Goal: Transaction & Acquisition: Book appointment/travel/reservation

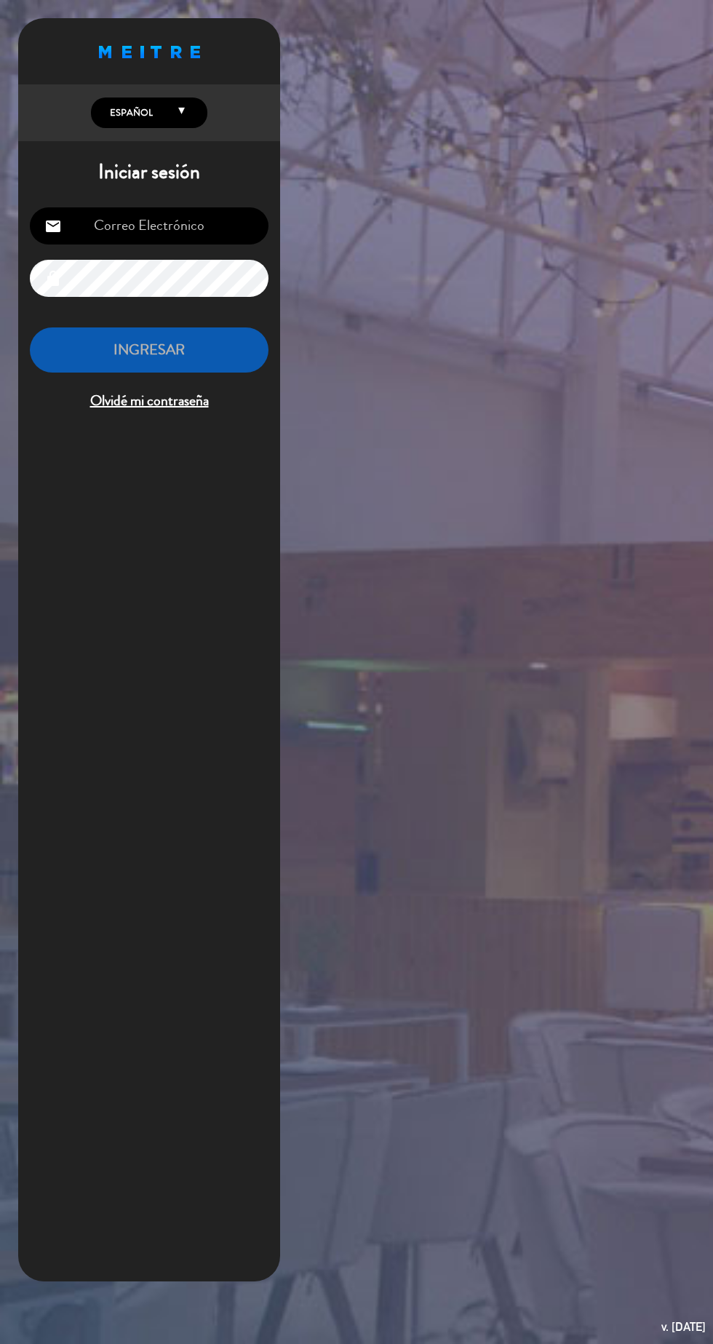
click at [184, 220] on input "email" at bounding box center [149, 225] width 239 height 37
type input "[EMAIL_ADDRESS][DOMAIN_NAME]"
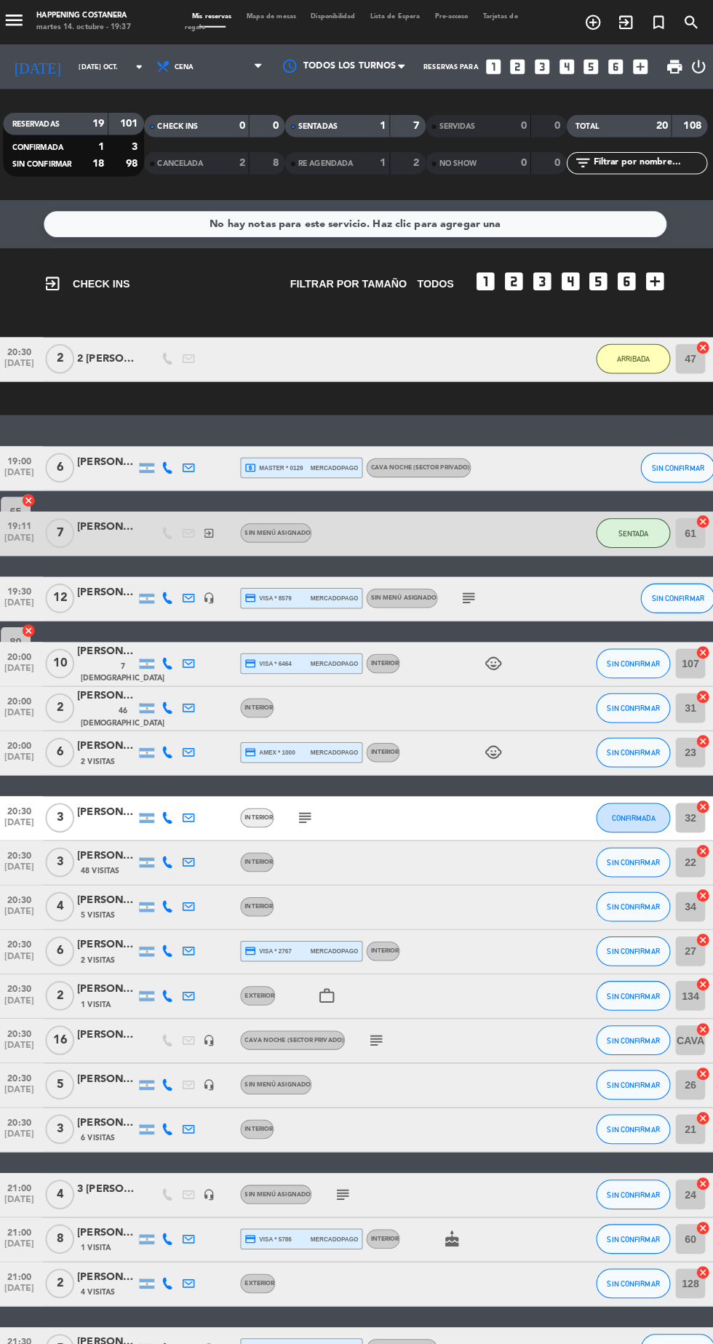
click at [590, 21] on icon "add_circle_outline" at bounding box center [589, 21] width 17 height 17
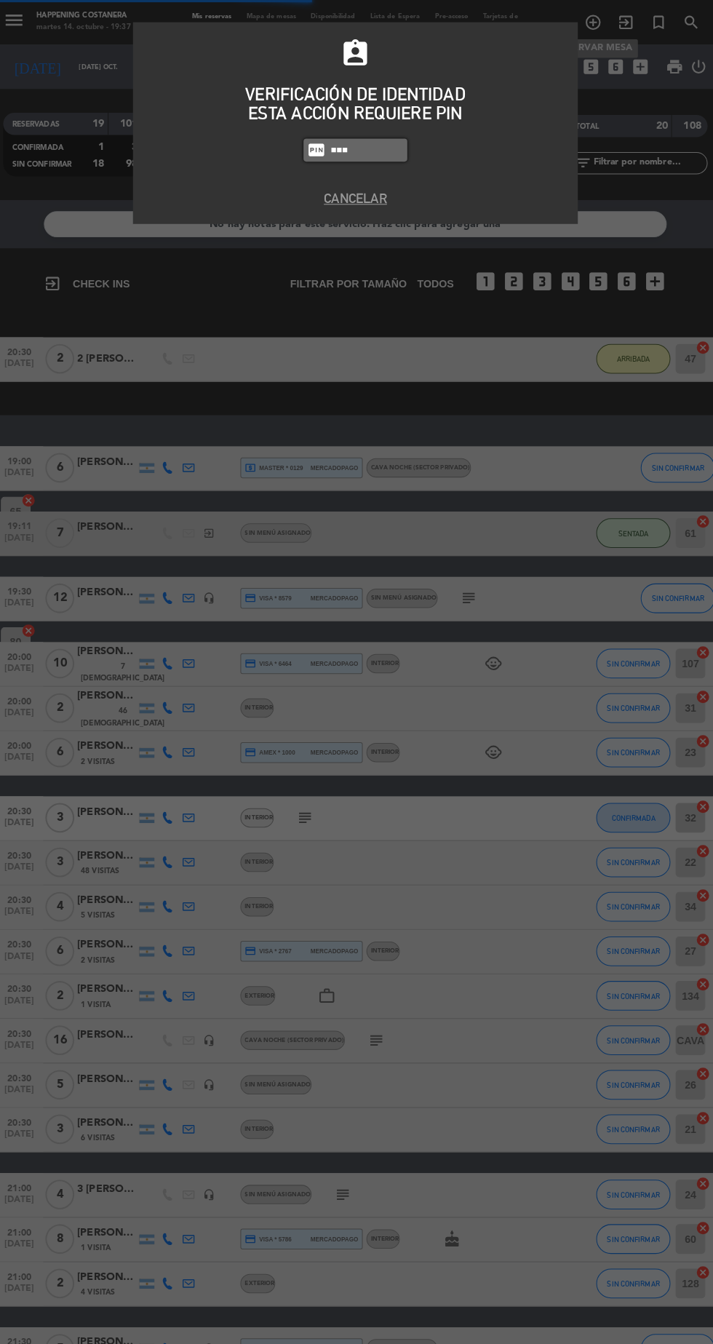
type input "3624"
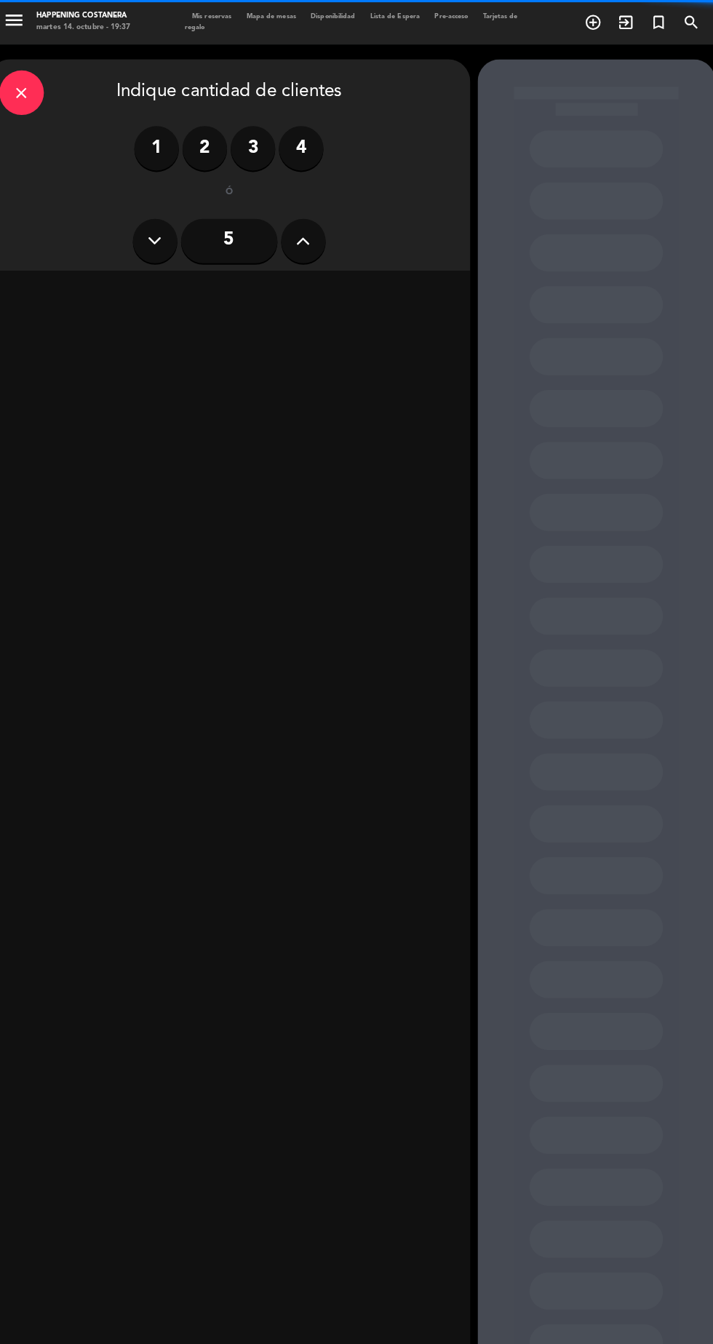
click at [305, 239] on icon at bounding box center [305, 237] width 14 height 22
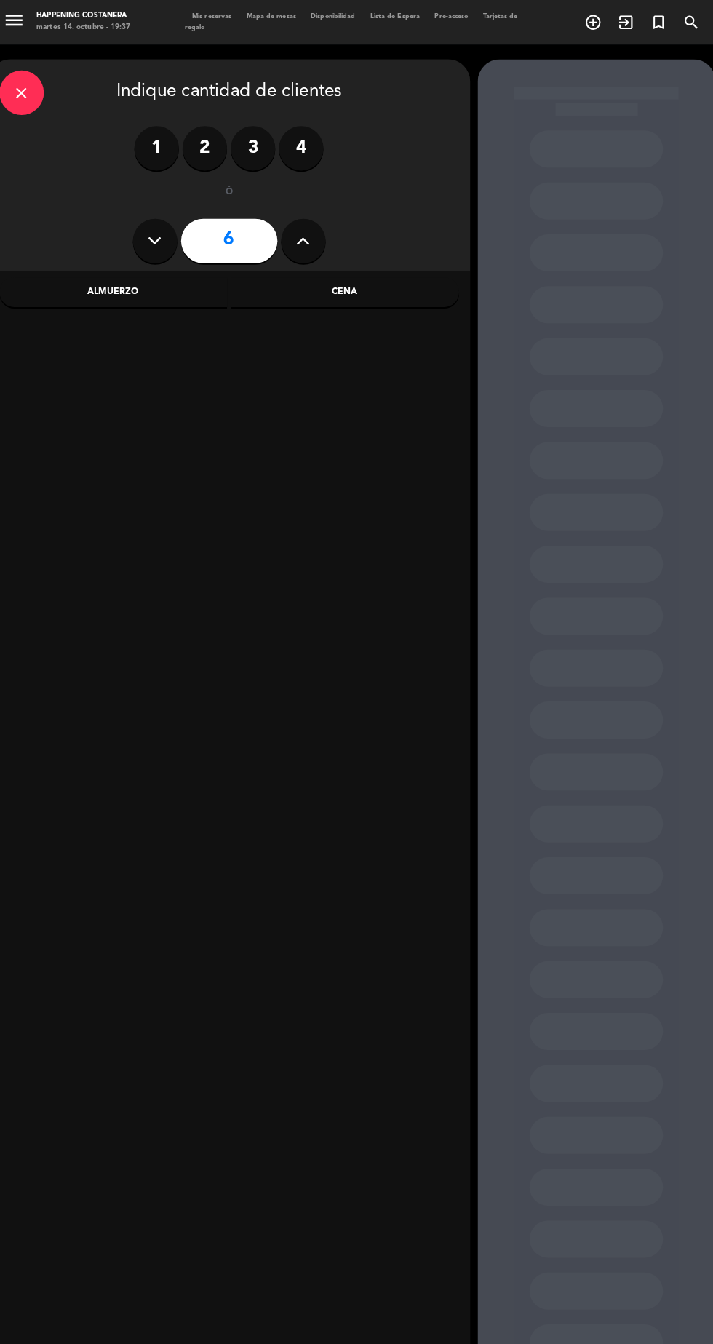
click at [306, 244] on icon at bounding box center [305, 237] width 14 height 22
type input "7"
click at [172, 293] on div "Almuerzo" at bounding box center [119, 286] width 224 height 29
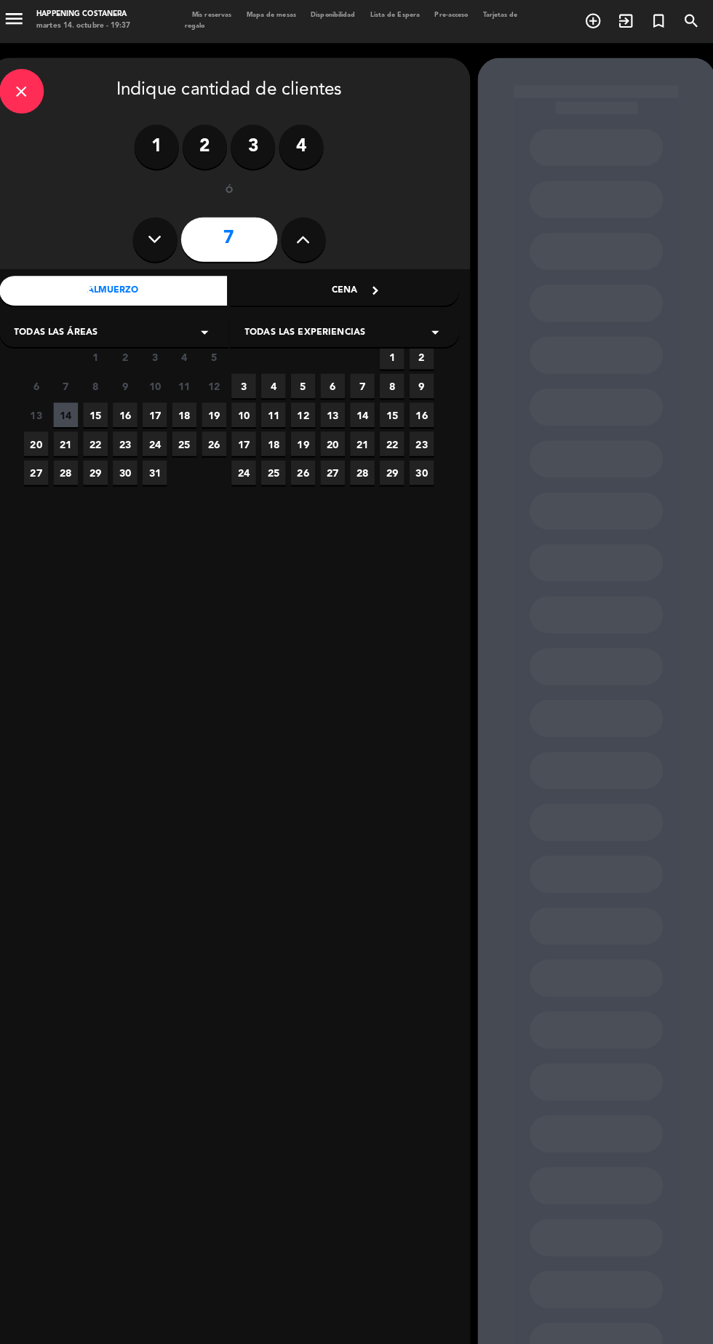
click at [321, 282] on div "Cena" at bounding box center [346, 286] width 224 height 29
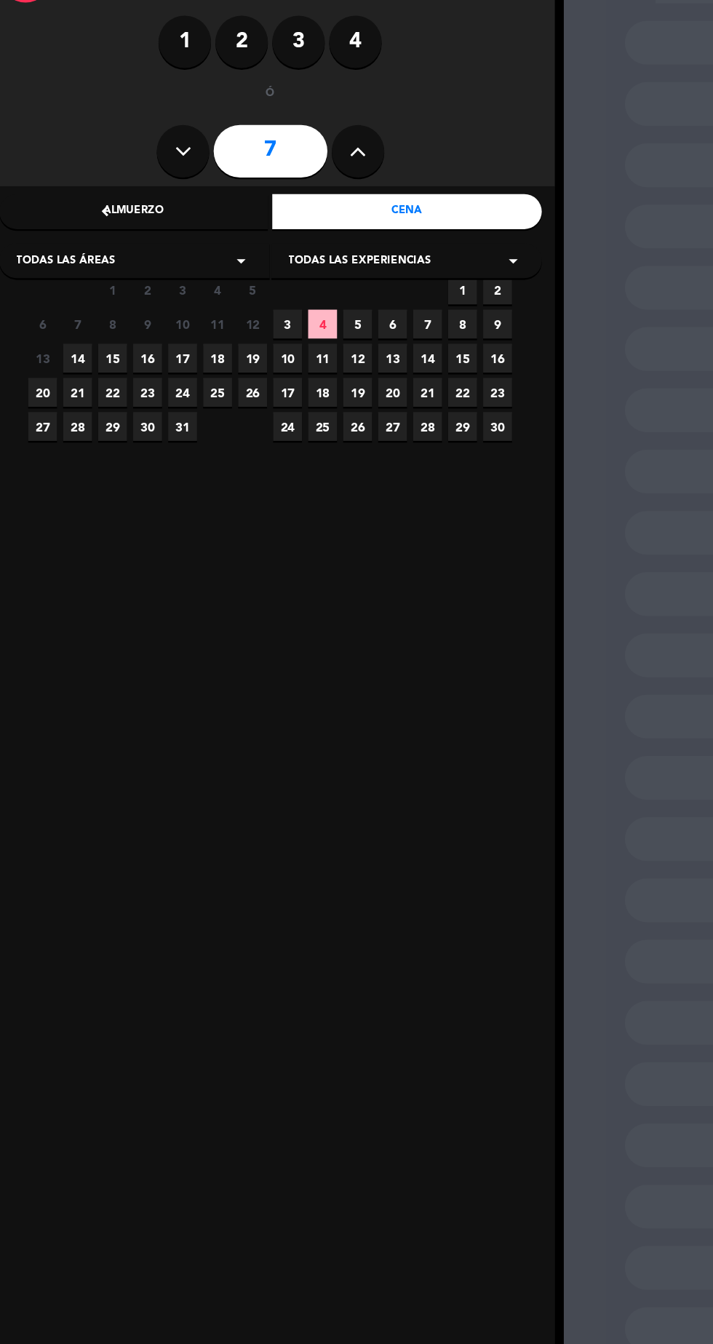
click at [72, 409] on span "14" at bounding box center [72, 409] width 24 height 24
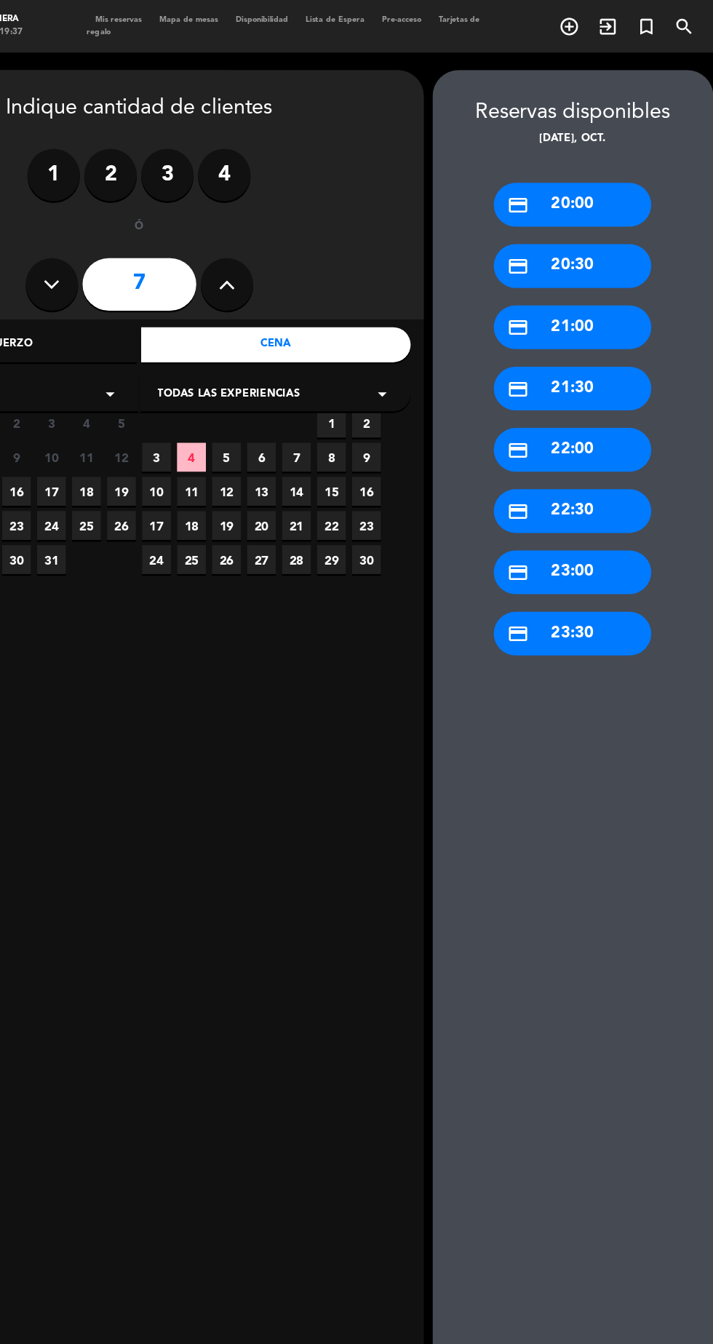
click at [636, 180] on div "credit_card 20:00" at bounding box center [593, 170] width 131 height 36
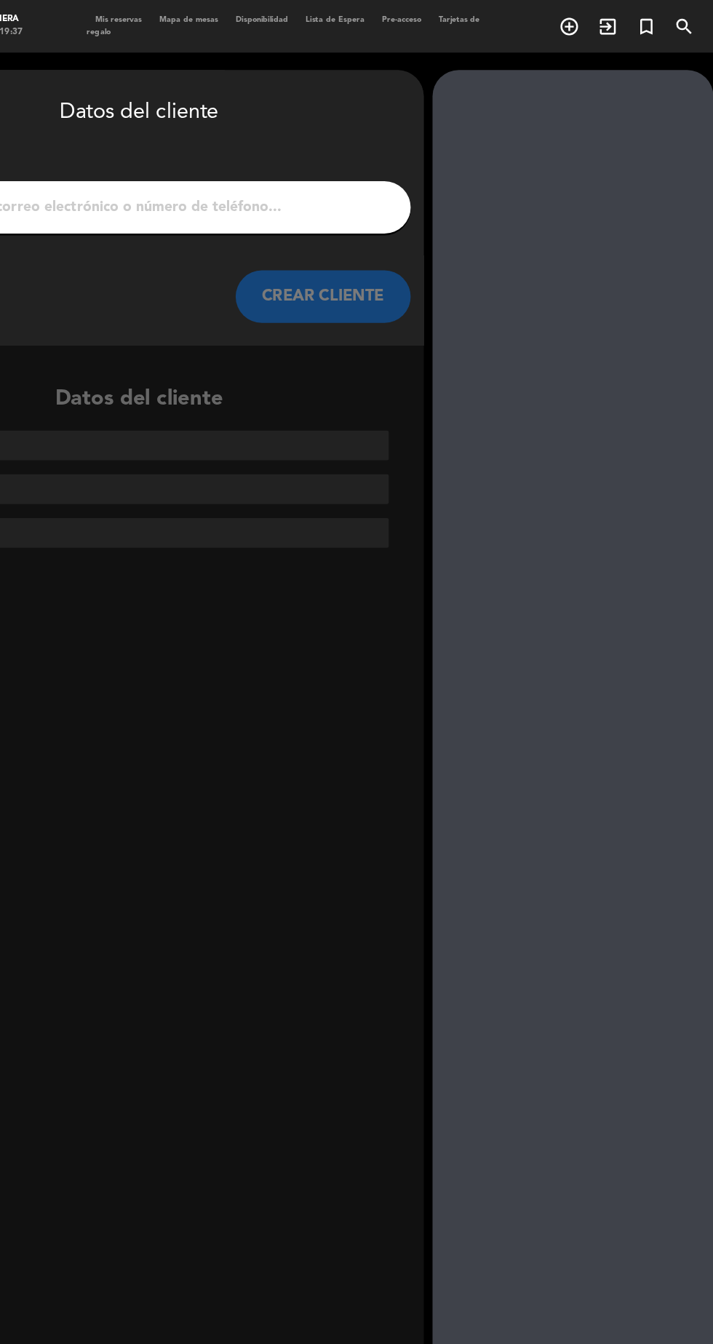
click at [416, 170] on input "1" at bounding box center [232, 172] width 429 height 20
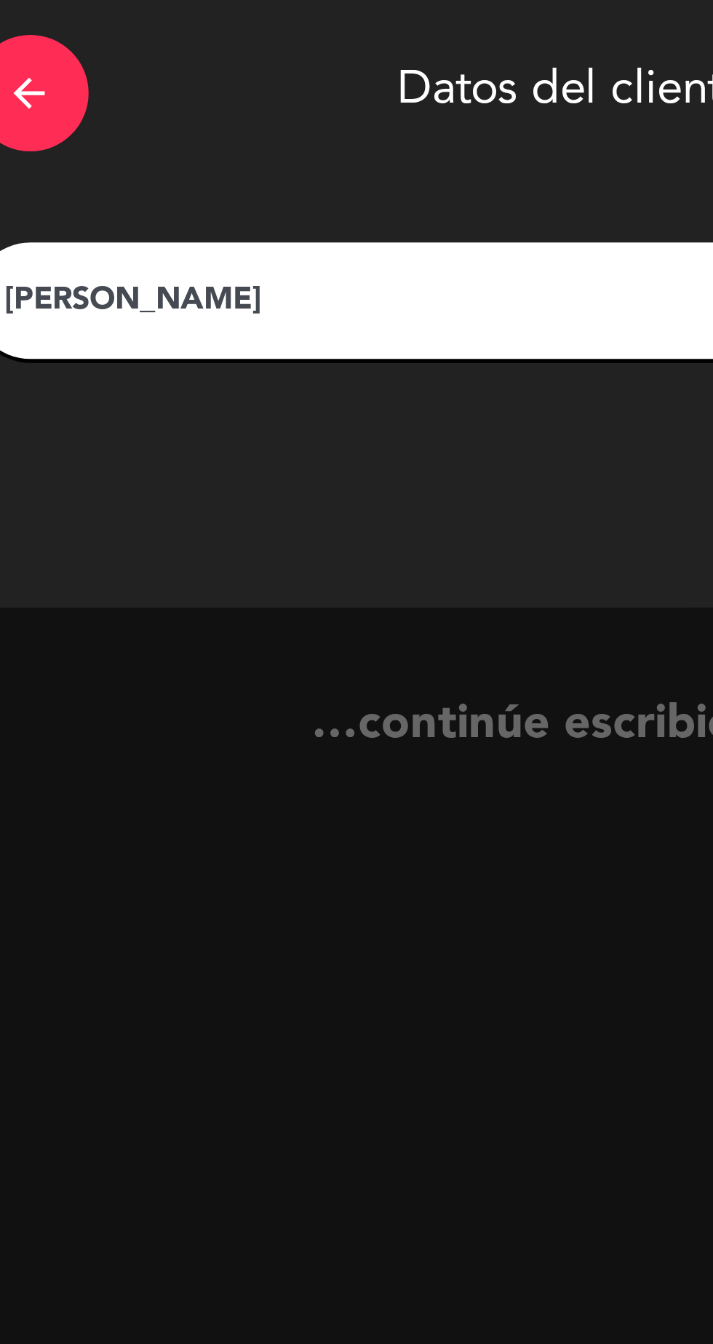
click at [140, 168] on input "[PERSON_NAME]" at bounding box center [232, 172] width 429 height 20
type input "[PERSON_NAME]"
click at [261, 236] on div "CREAR CLIENTE" at bounding box center [232, 247] width 451 height 44
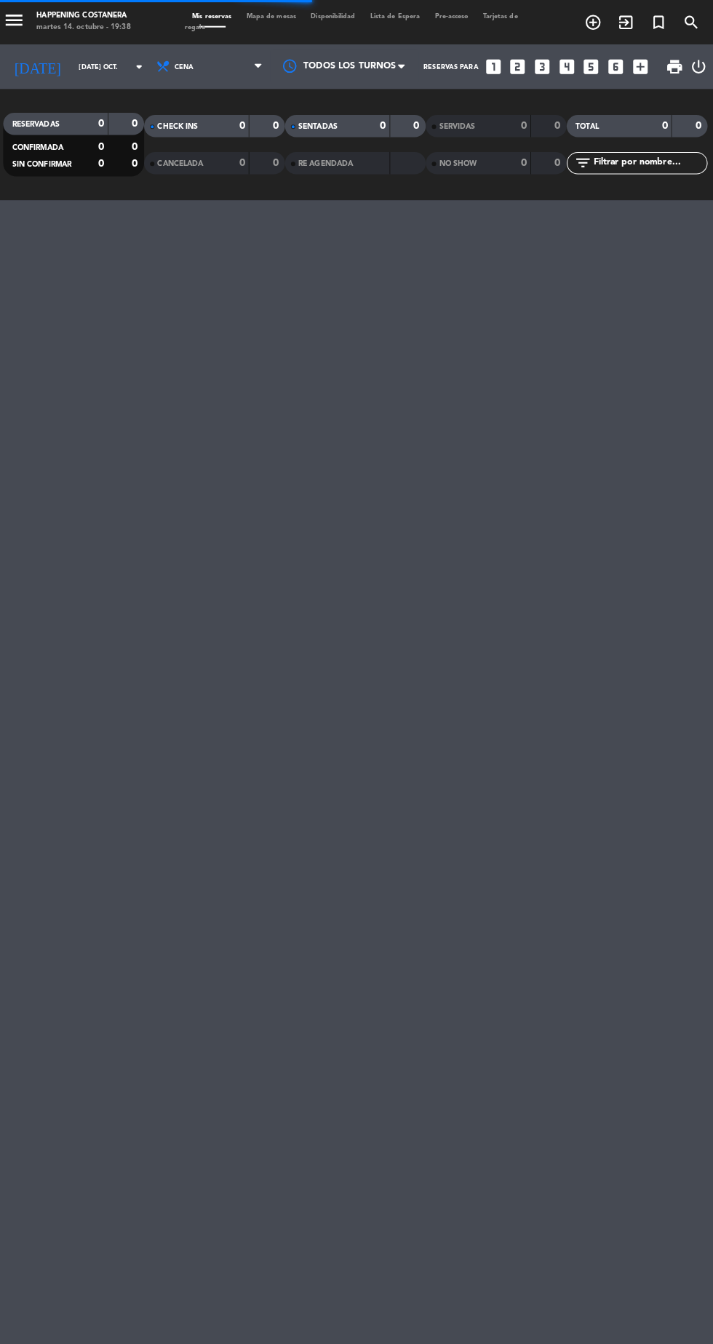
click at [590, 23] on icon "add_circle_outline" at bounding box center [589, 21] width 17 height 17
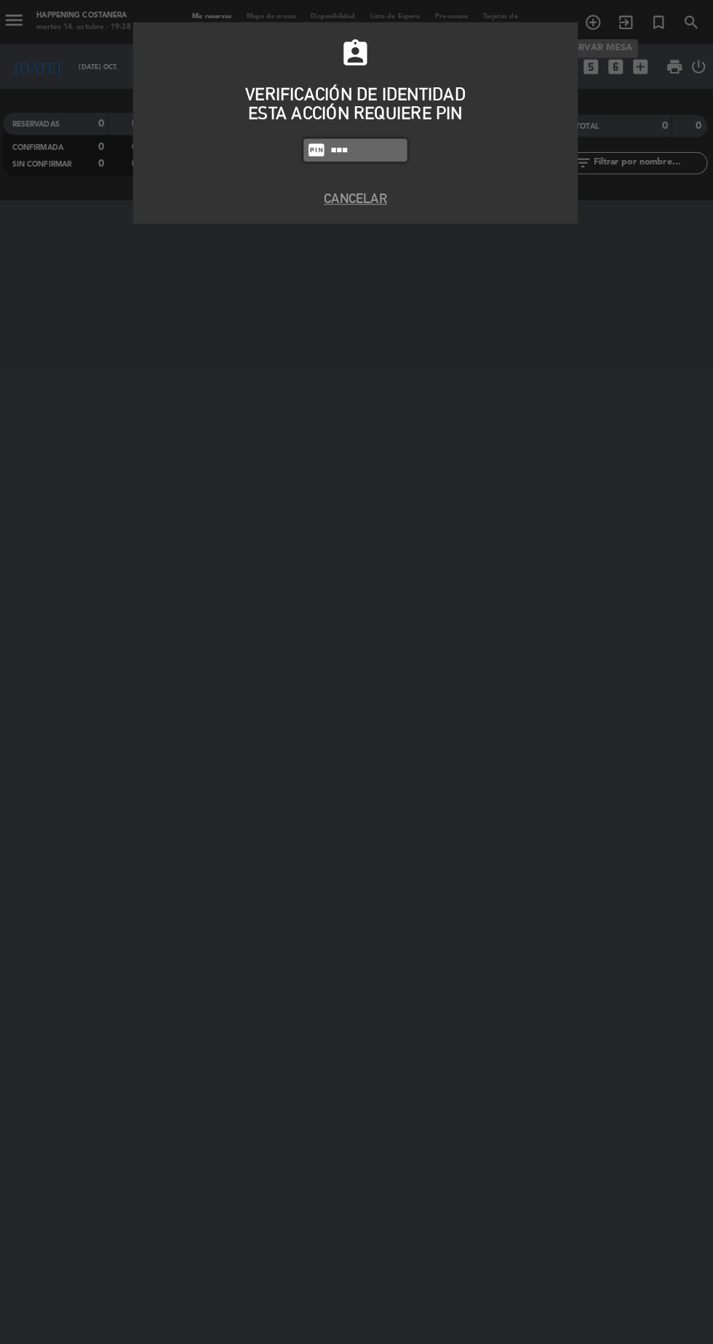
type input "3624"
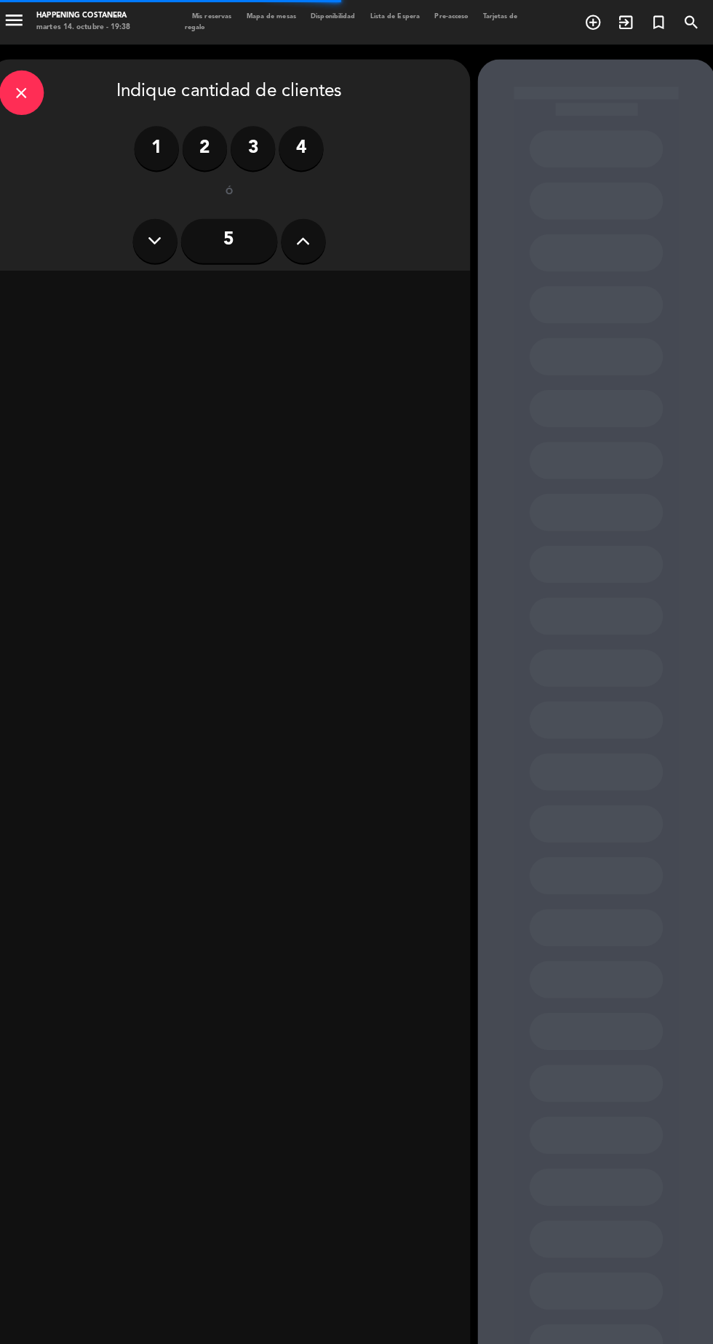
click at [269, 236] on input "5" at bounding box center [233, 237] width 95 height 44
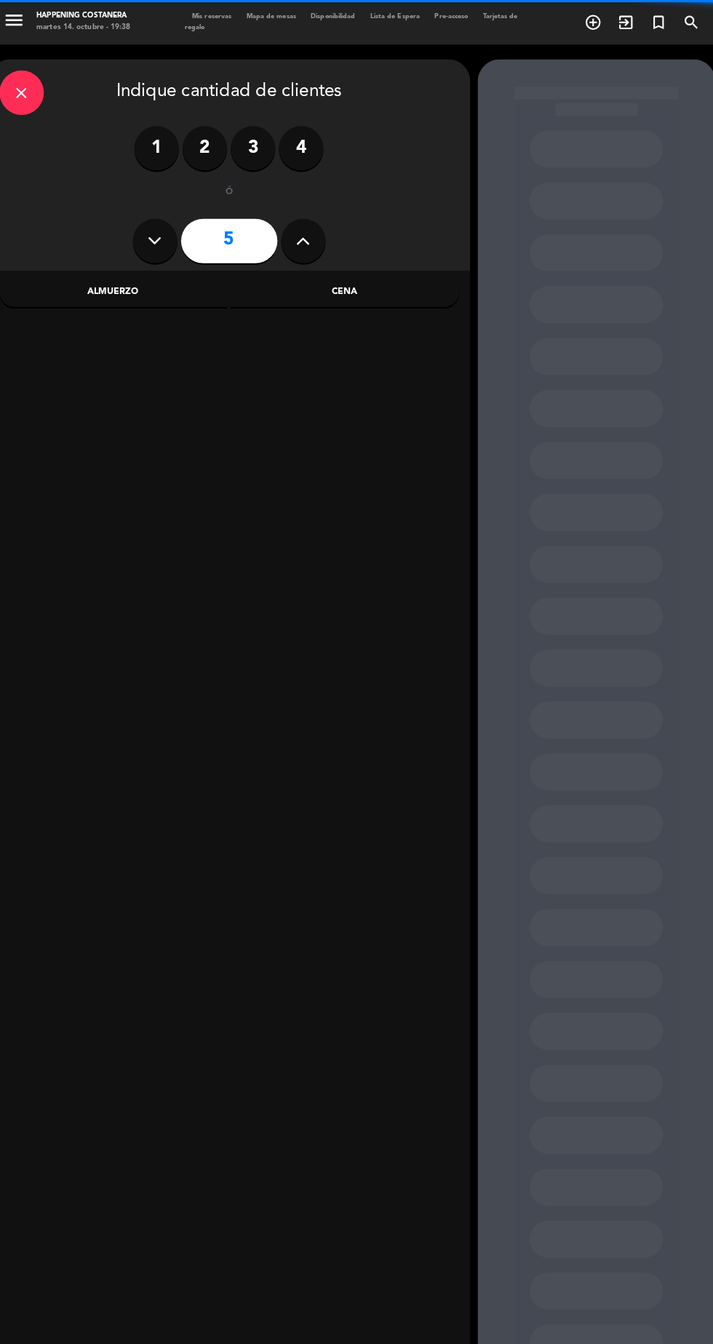
click at [301, 240] on icon at bounding box center [305, 237] width 14 height 22
click at [331, 292] on div "Cena" at bounding box center [346, 286] width 224 height 29
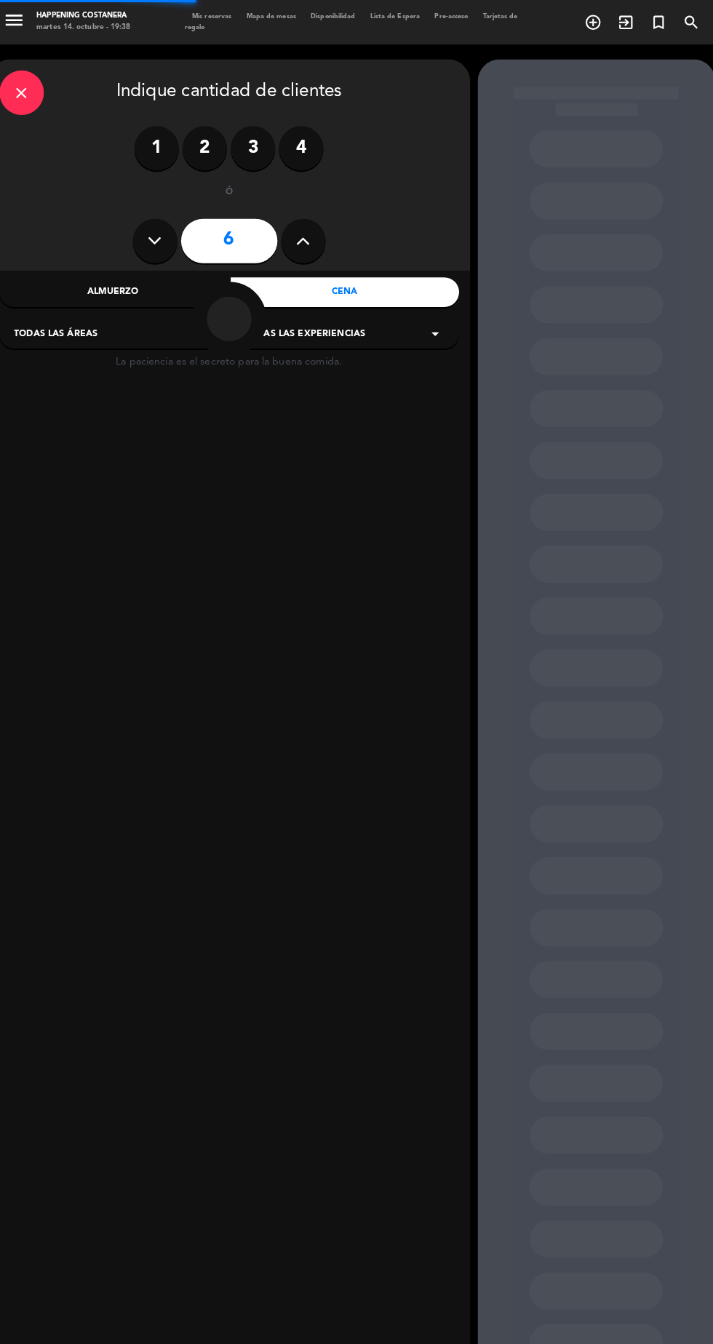
click at [305, 238] on icon at bounding box center [305, 237] width 14 height 22
type input "7"
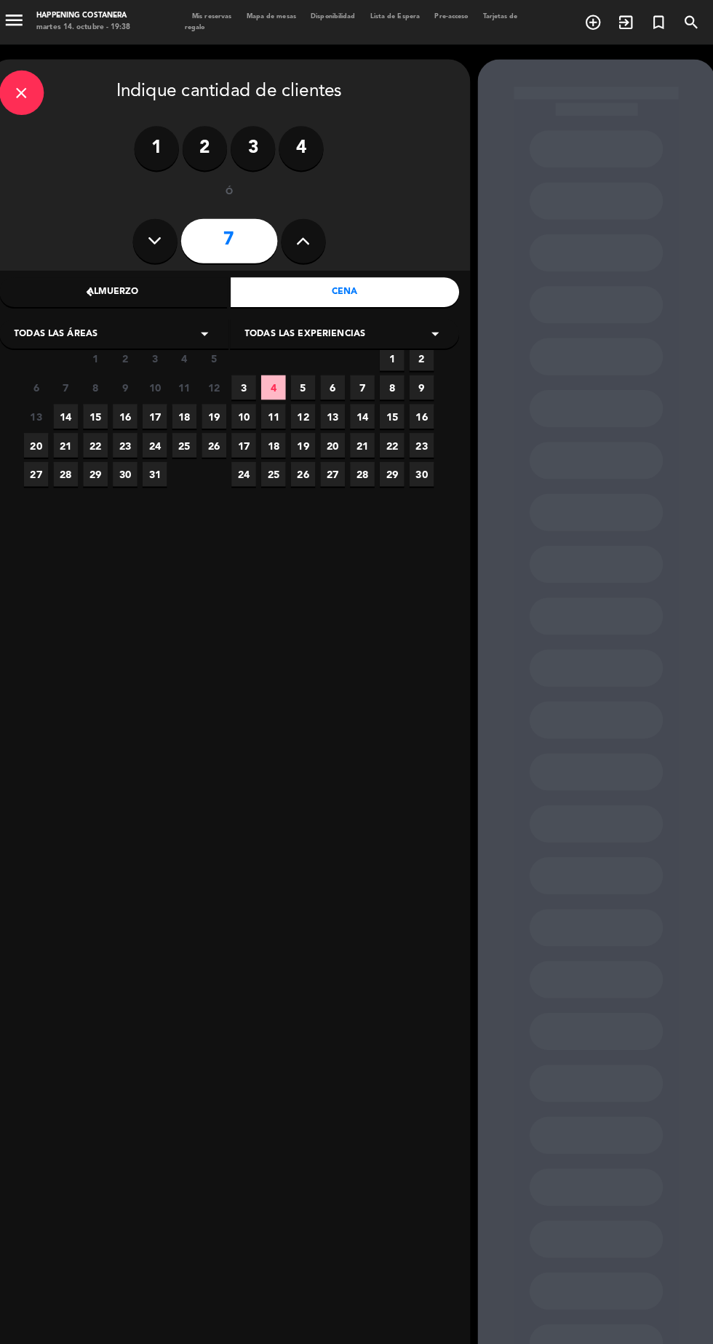
click at [71, 410] on span "14" at bounding box center [72, 409] width 24 height 24
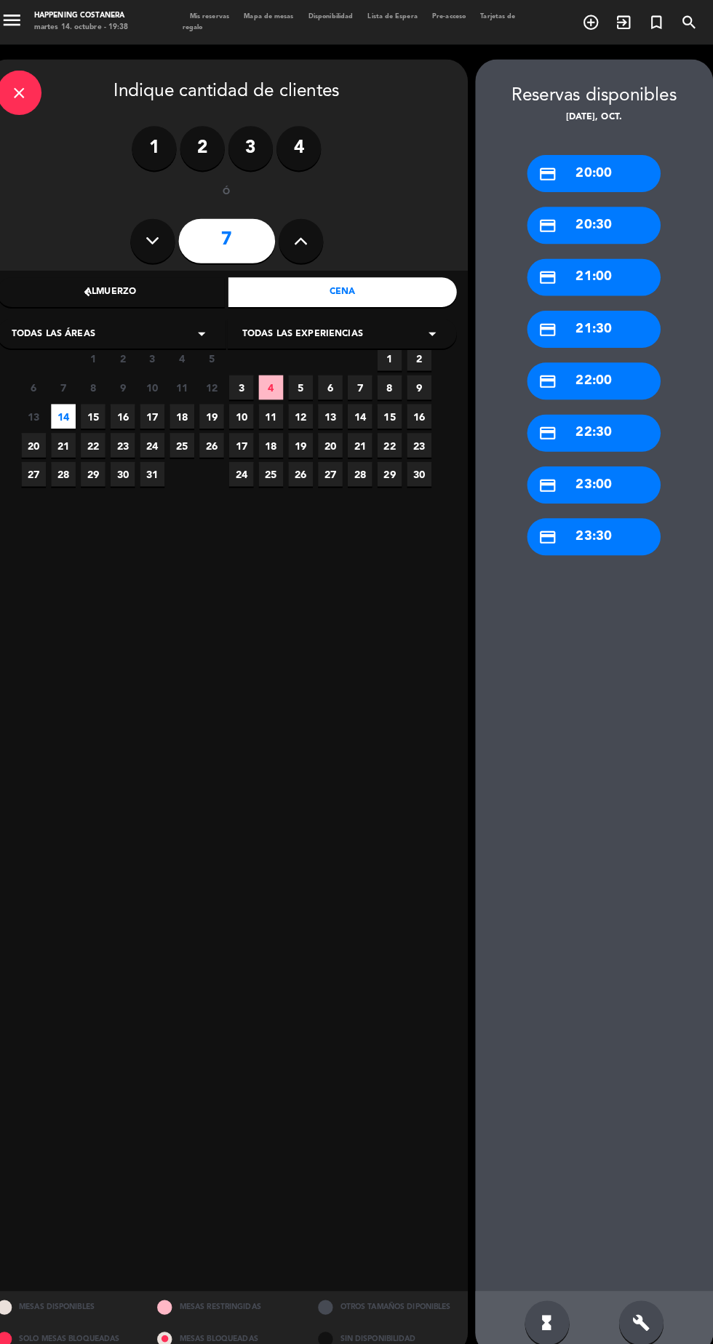
click at [560, 172] on div "credit_card 20:00" at bounding box center [593, 170] width 131 height 36
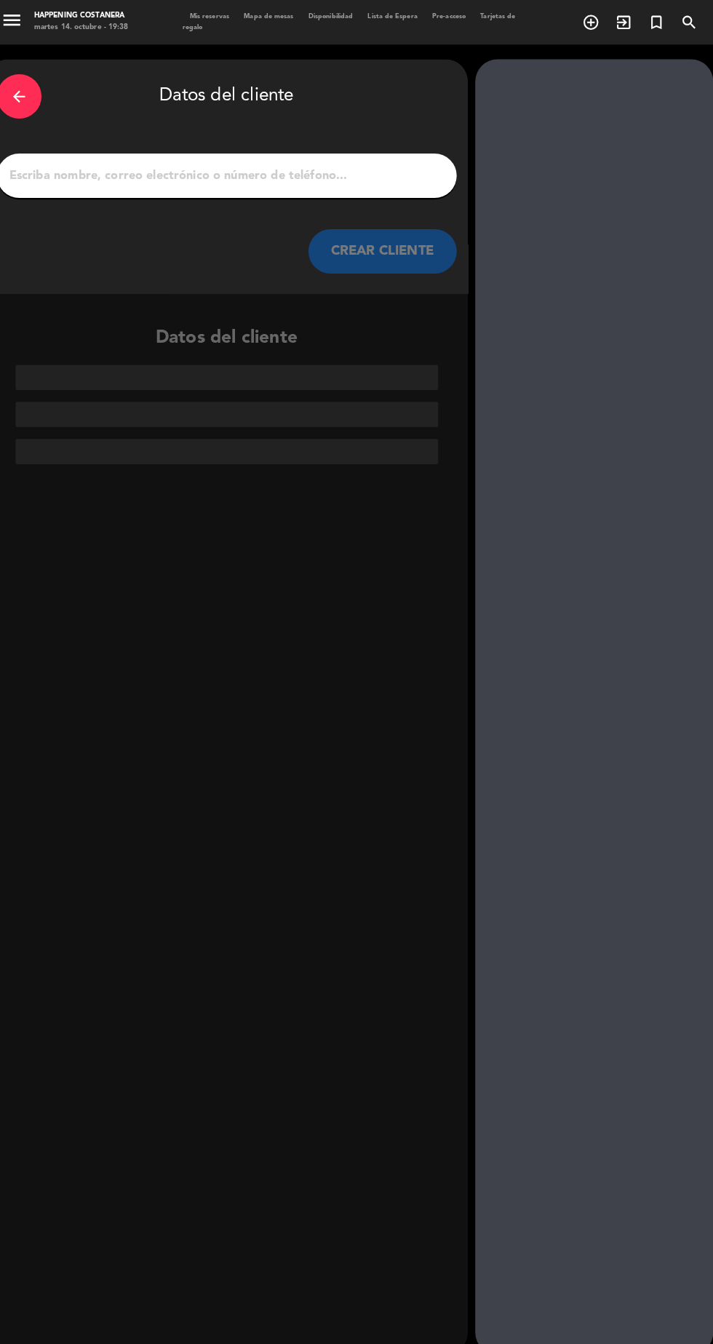
click at [194, 172] on input "1" at bounding box center [232, 172] width 429 height 20
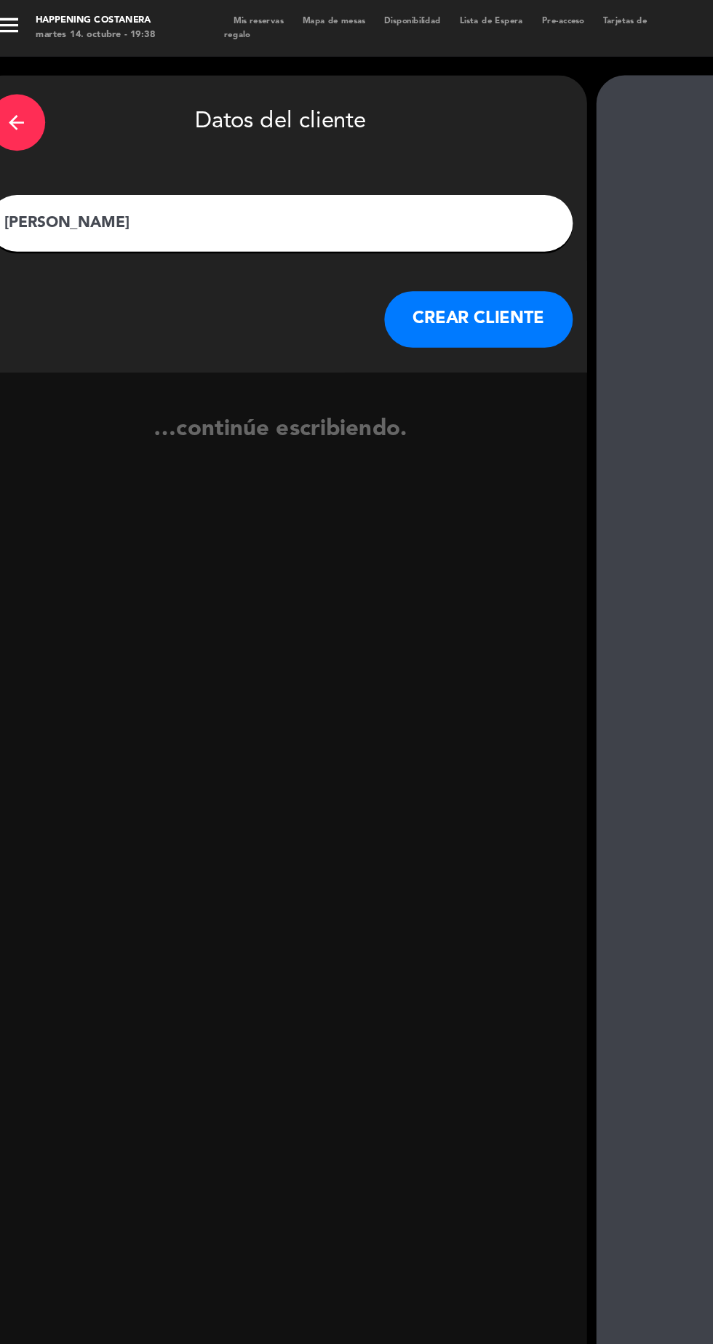
type input "[PERSON_NAME]"
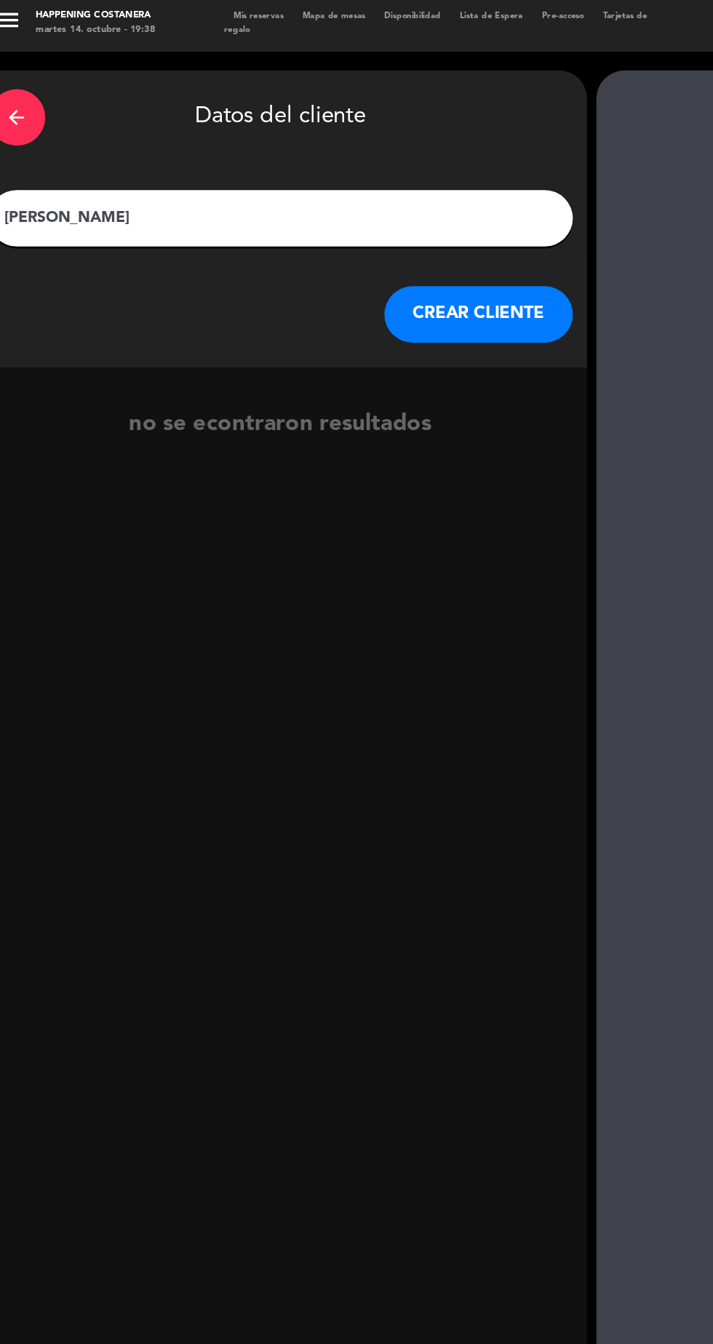
click at [400, 248] on button "CREAR CLIENTE" at bounding box center [386, 247] width 146 height 44
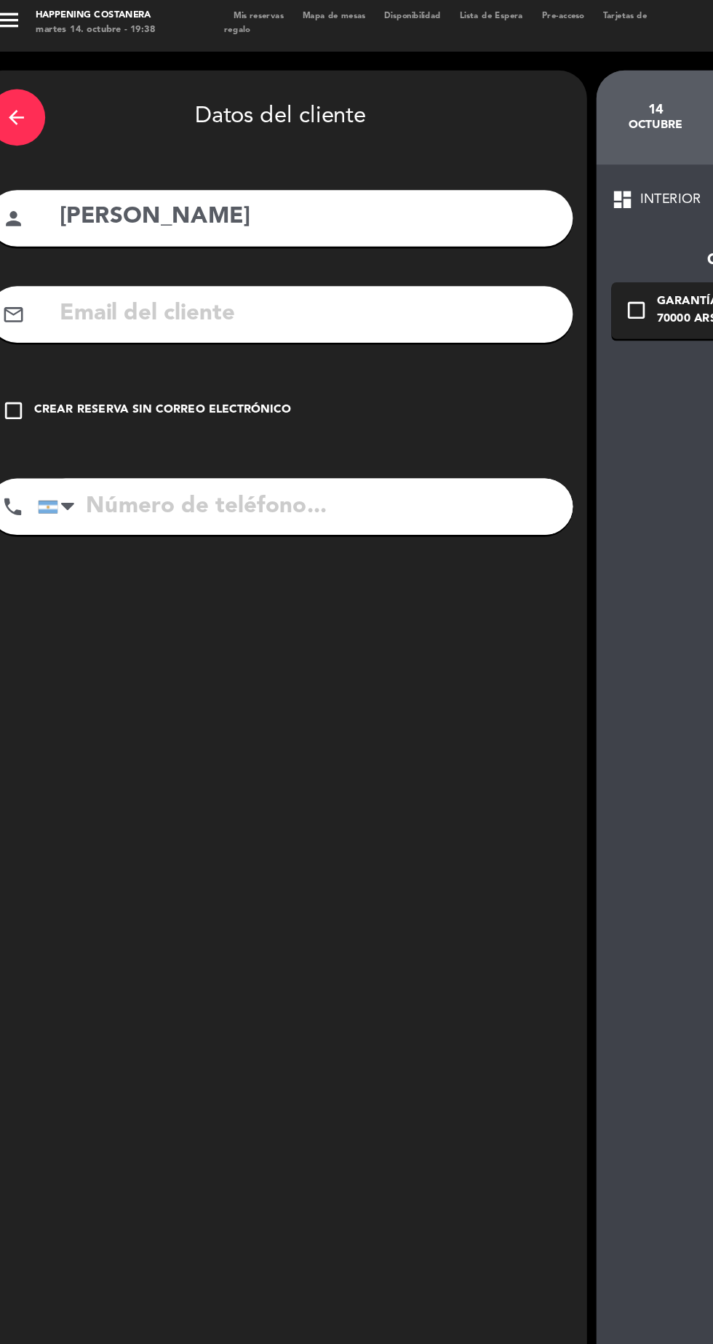
click at [204, 335] on div "check_box_outline_blank Crear reserva sin correo electrónico" at bounding box center [232, 321] width 451 height 44
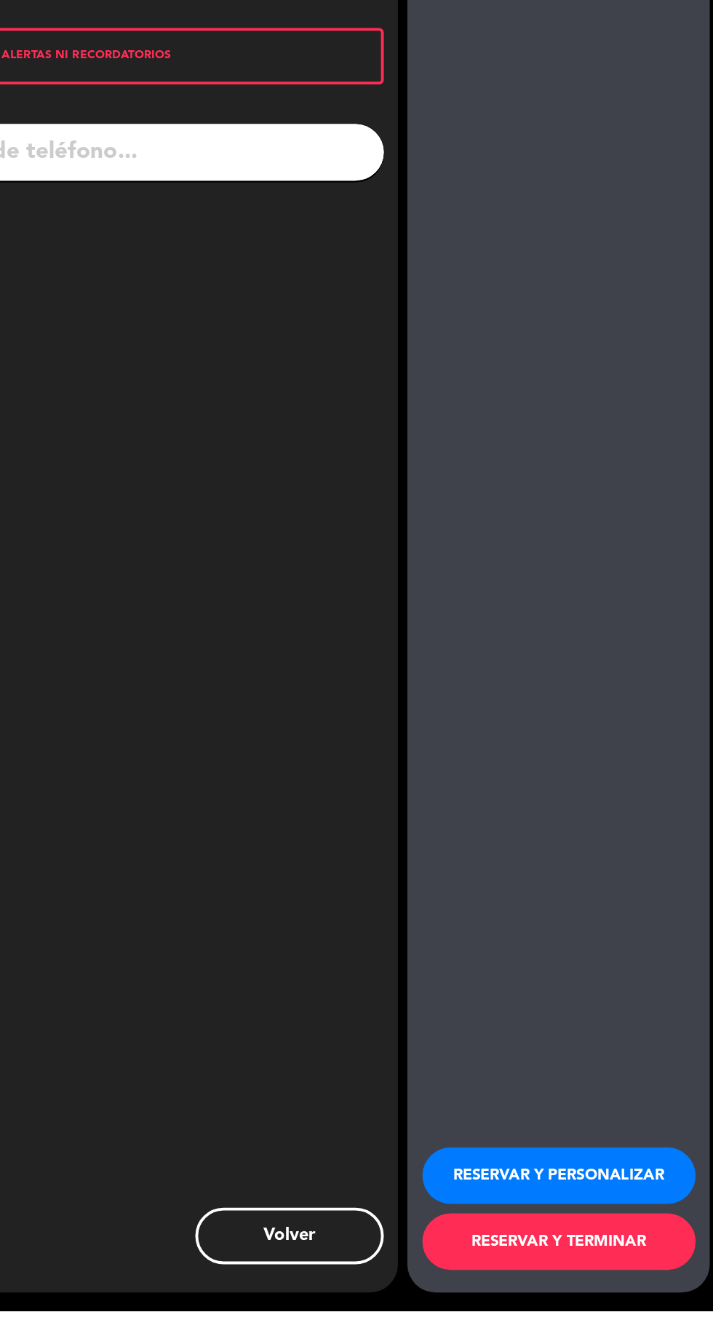
click at [645, 1312] on button "RESERVAR Y TERMINAR" at bounding box center [593, 1290] width 211 height 44
